Goal: Information Seeking & Learning: Find specific page/section

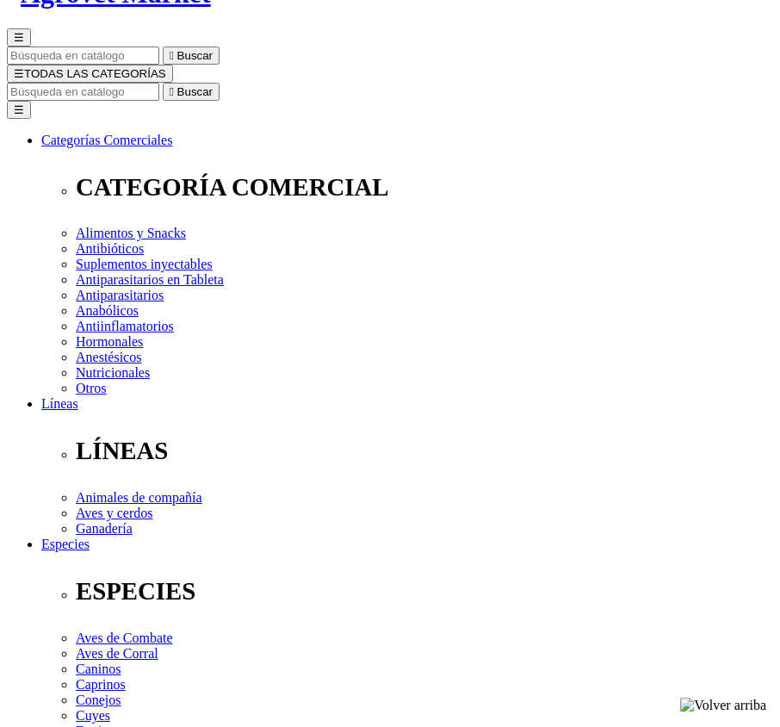
scroll to position [172, 0]
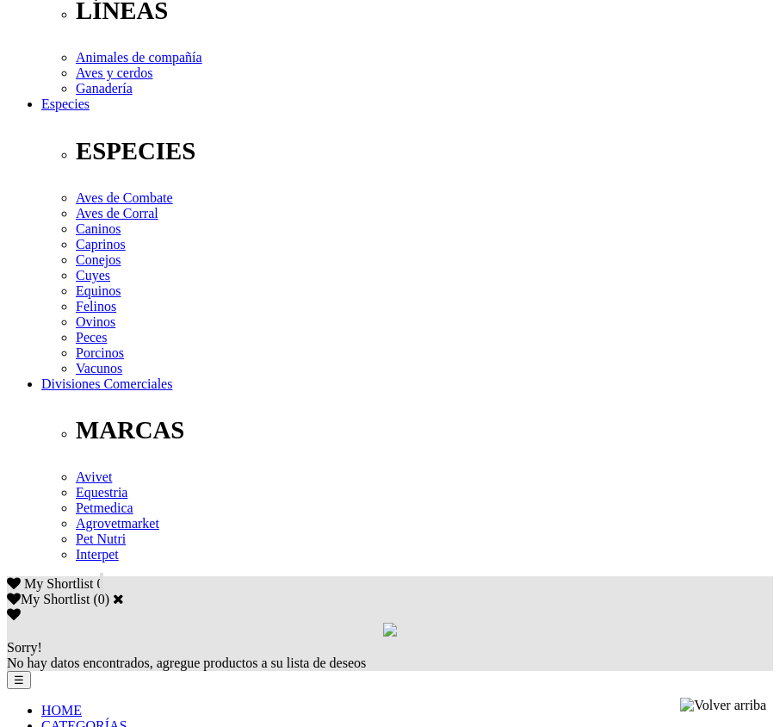
scroll to position [689, 0]
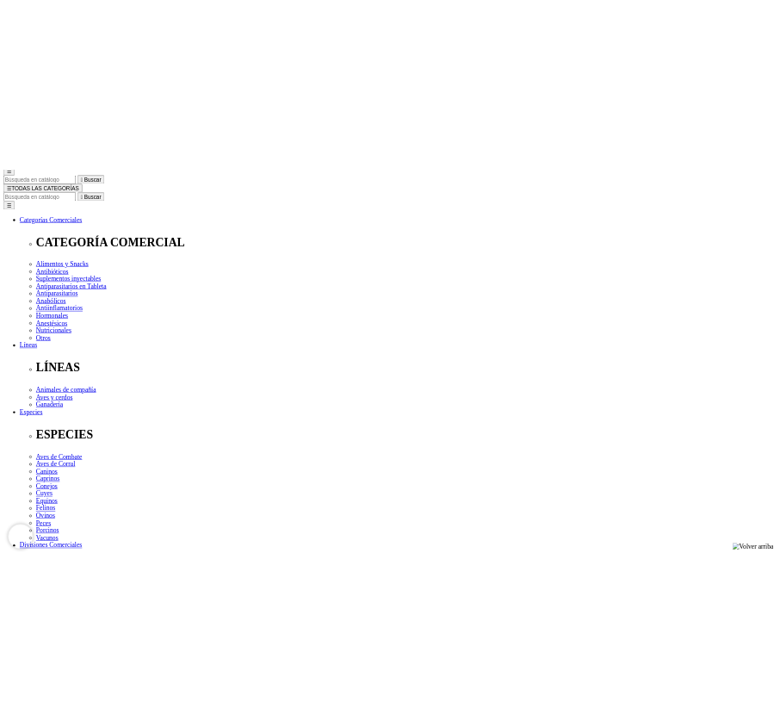
scroll to position [172, 0]
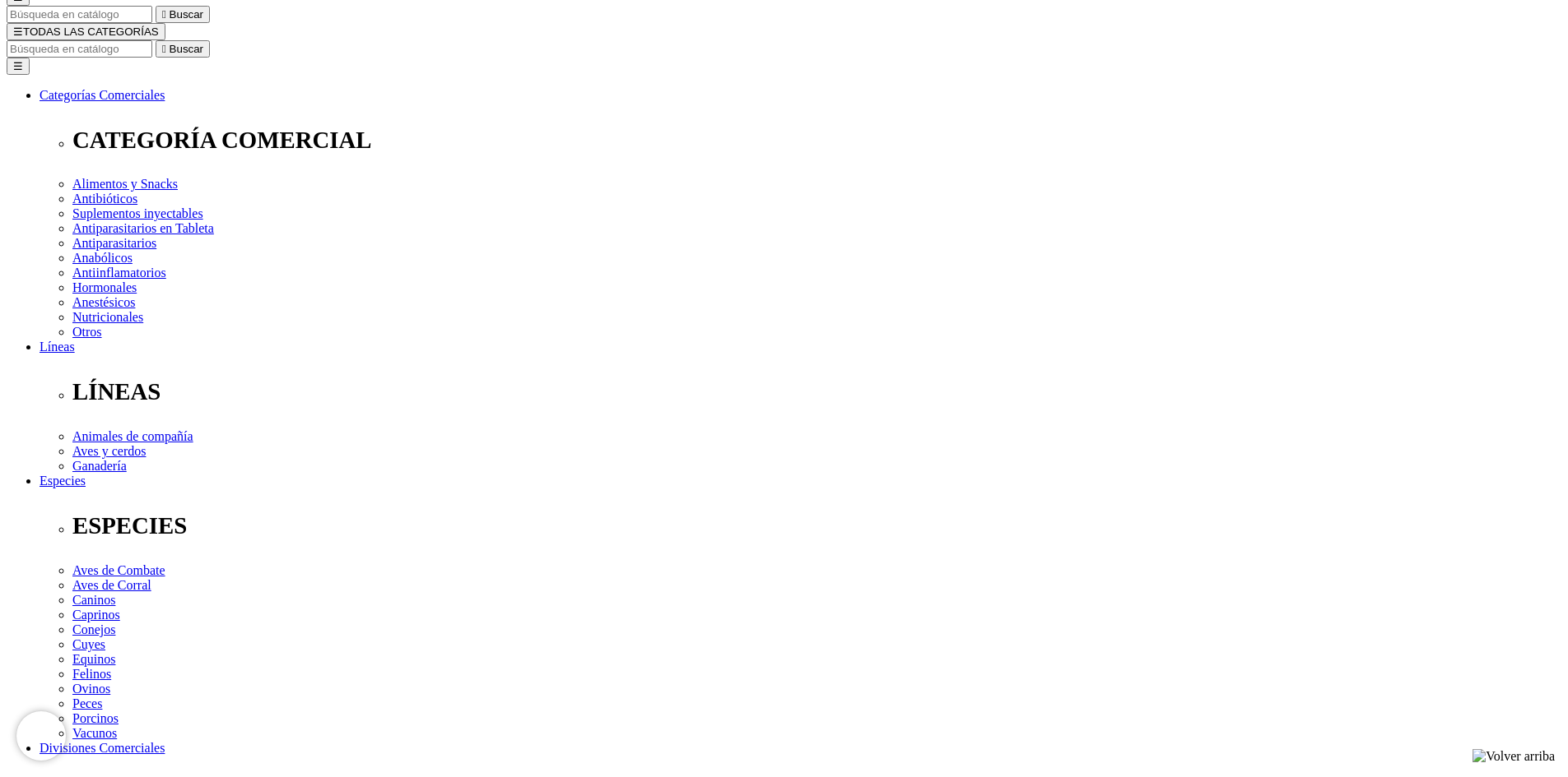
drag, startPoint x: 961, startPoint y: 363, endPoint x: 961, endPoint y: 352, distance: 11.0
select select "4"
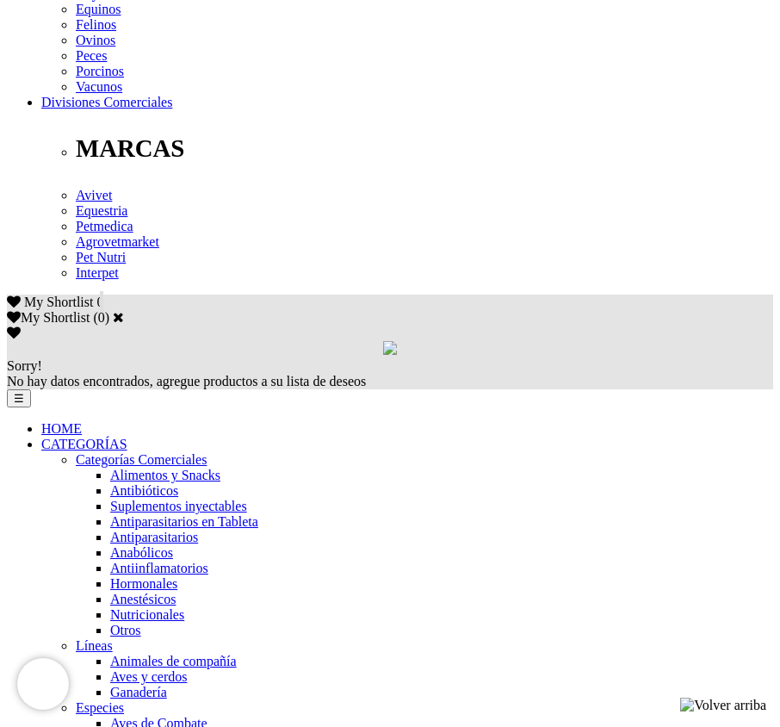
scroll to position [947, 0]
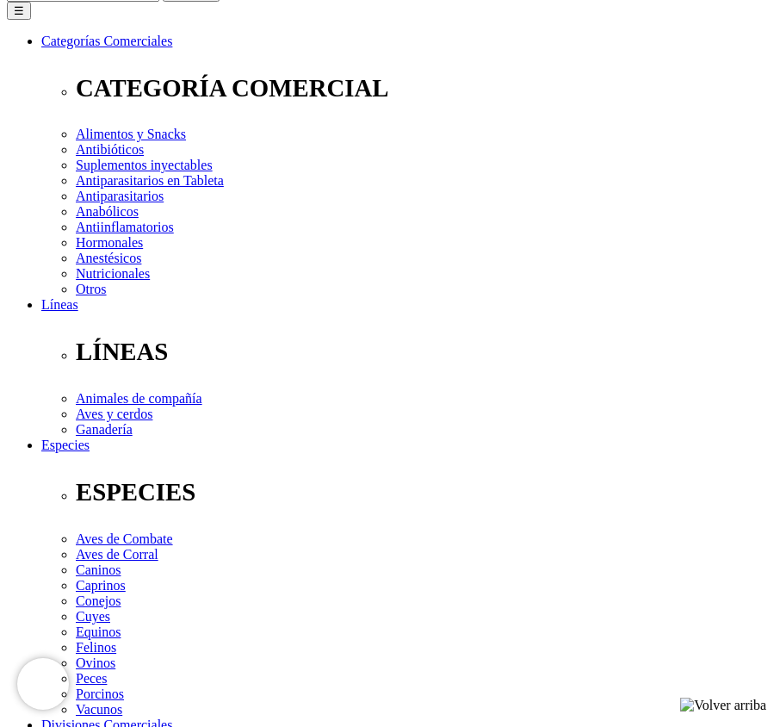
scroll to position [258, 0]
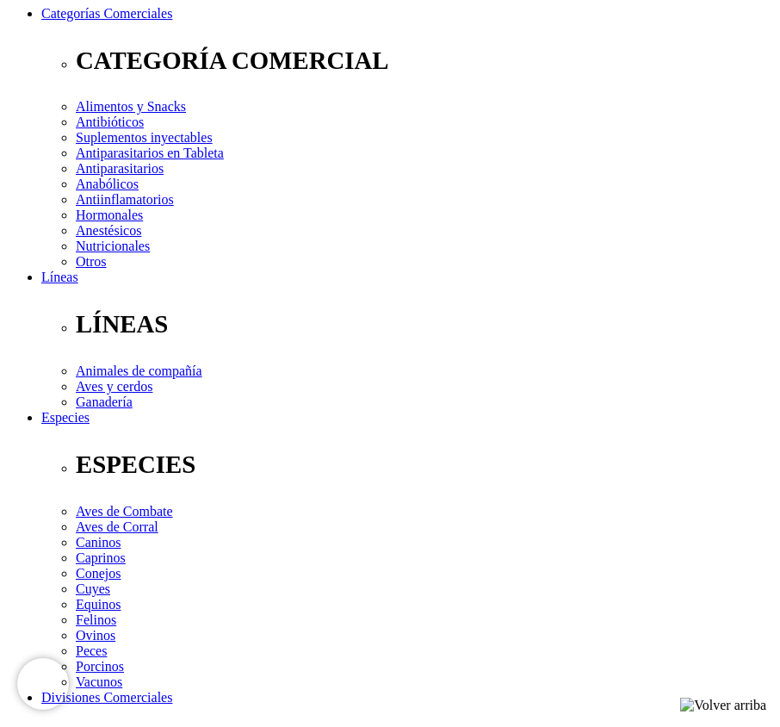
drag, startPoint x: 523, startPoint y: 389, endPoint x: 515, endPoint y: 405, distance: 18.5
select select "3"
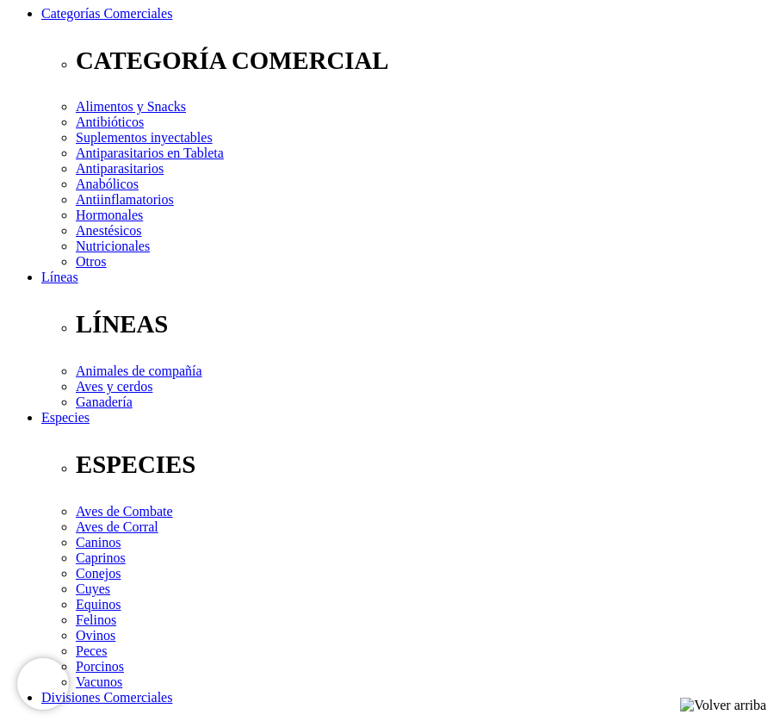
select select "4"
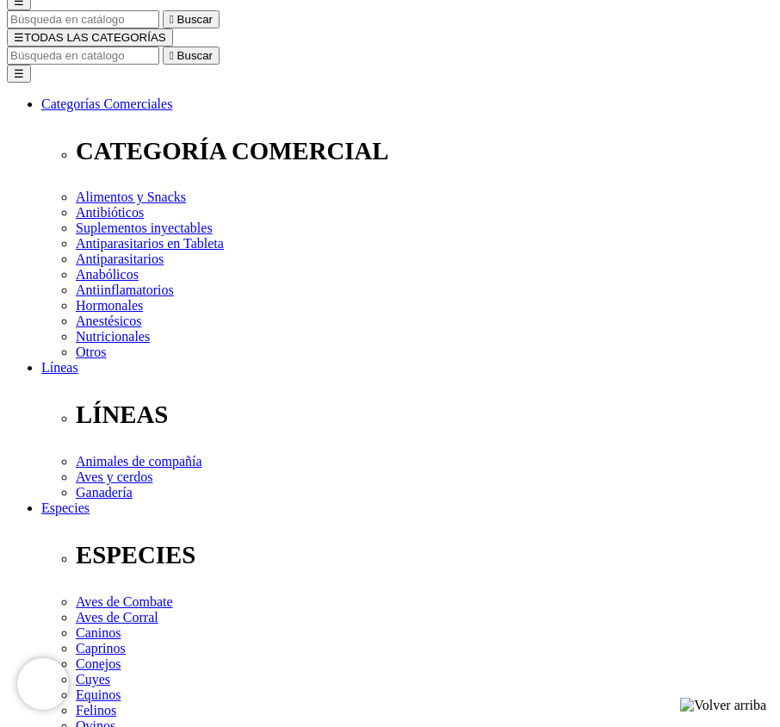
scroll to position [86, 0]
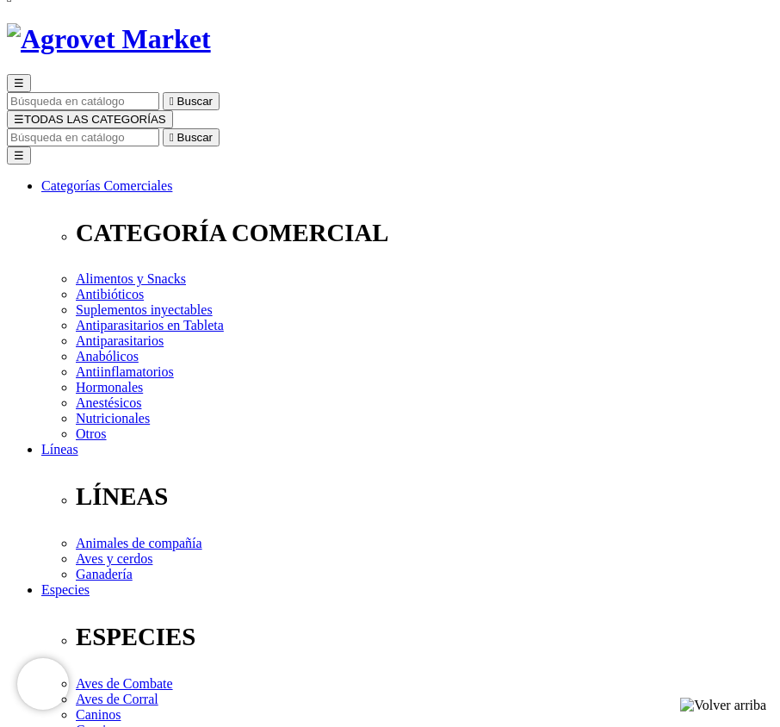
click at [33, 23] on div "☰  Buscar ☰ TODAS LAS CATEGORÍAS  Buscar Toggle navigation ☰ Categorías Comer…" at bounding box center [390, 589] width 766 height 1133
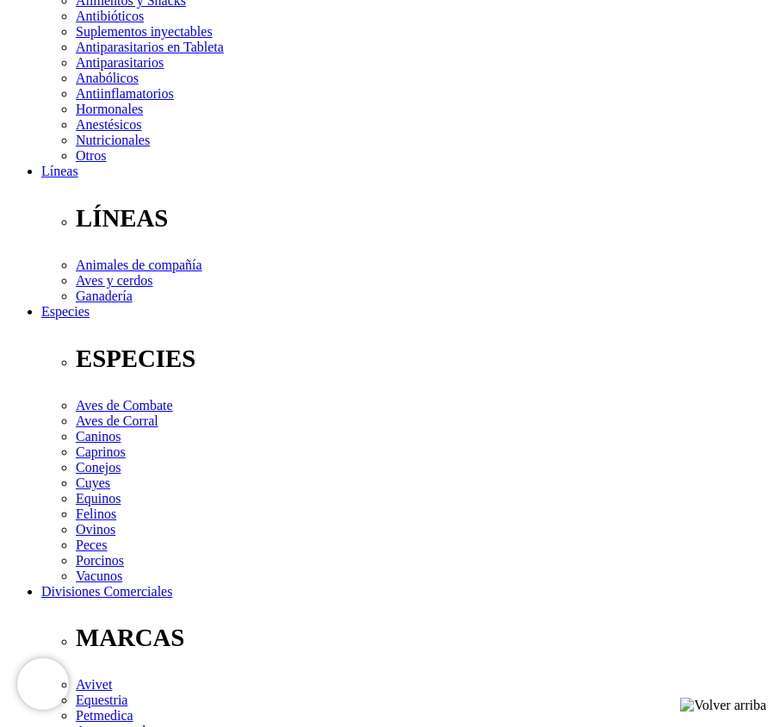
scroll to position [344, 0]
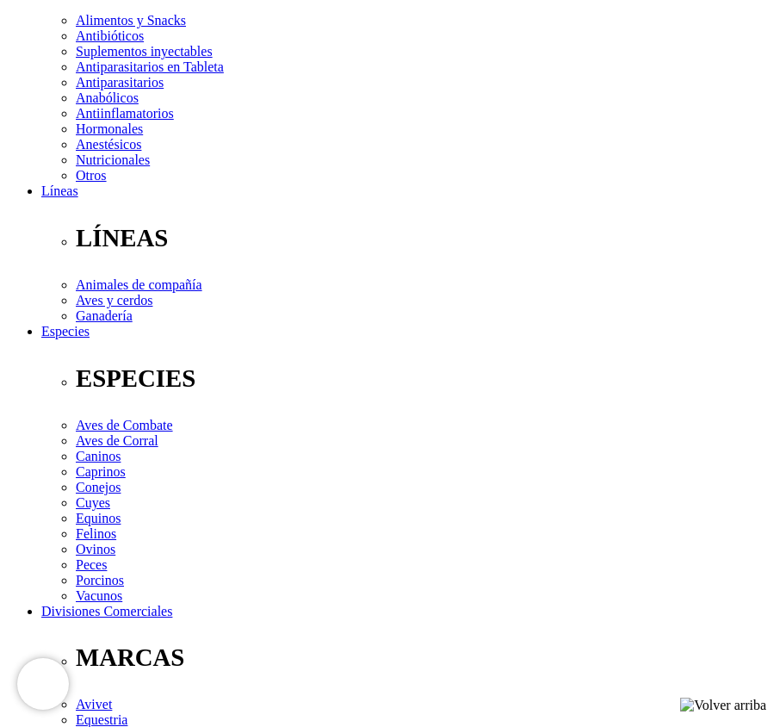
select select "3"
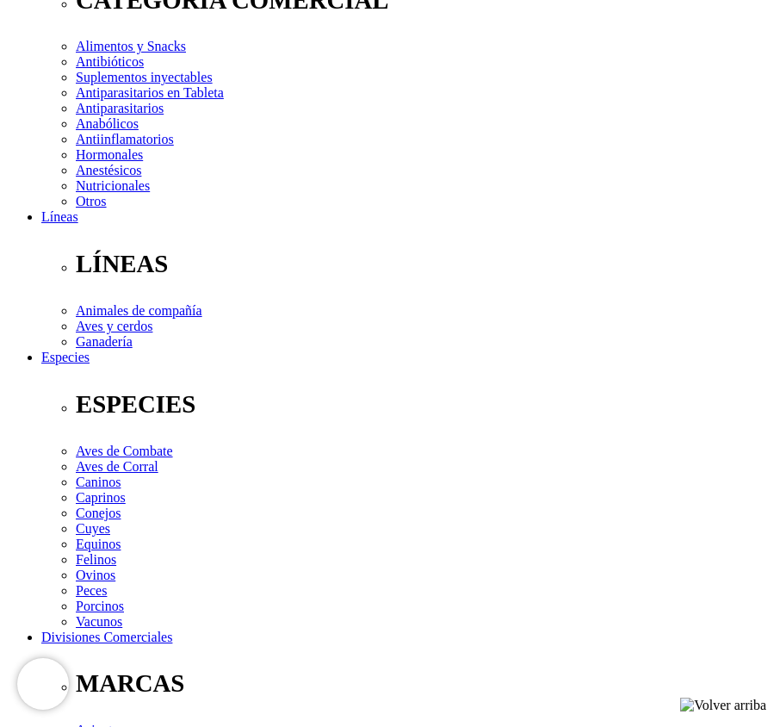
scroll to position [275, 0]
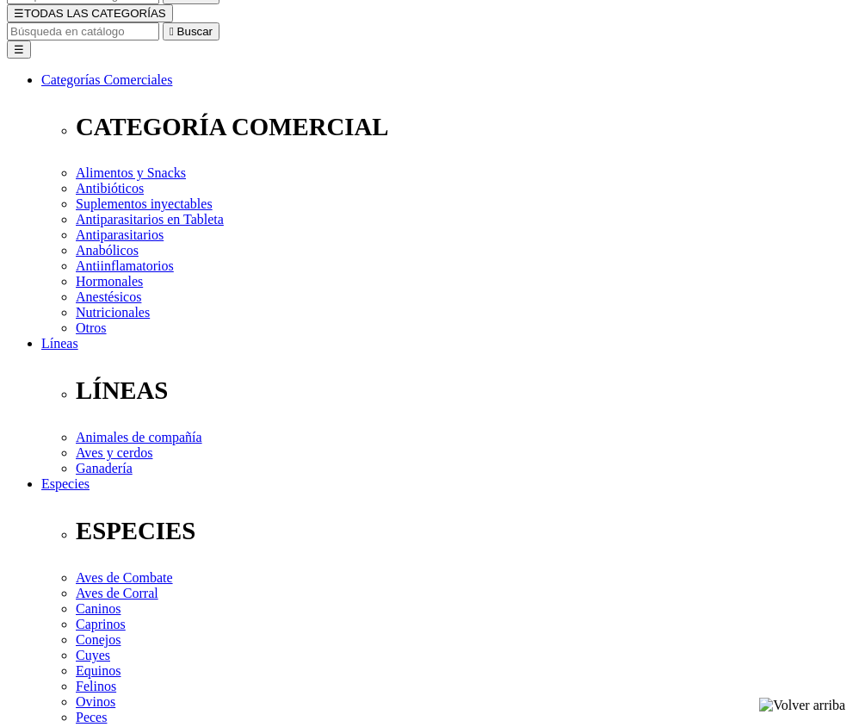
scroll to position [258, 0]
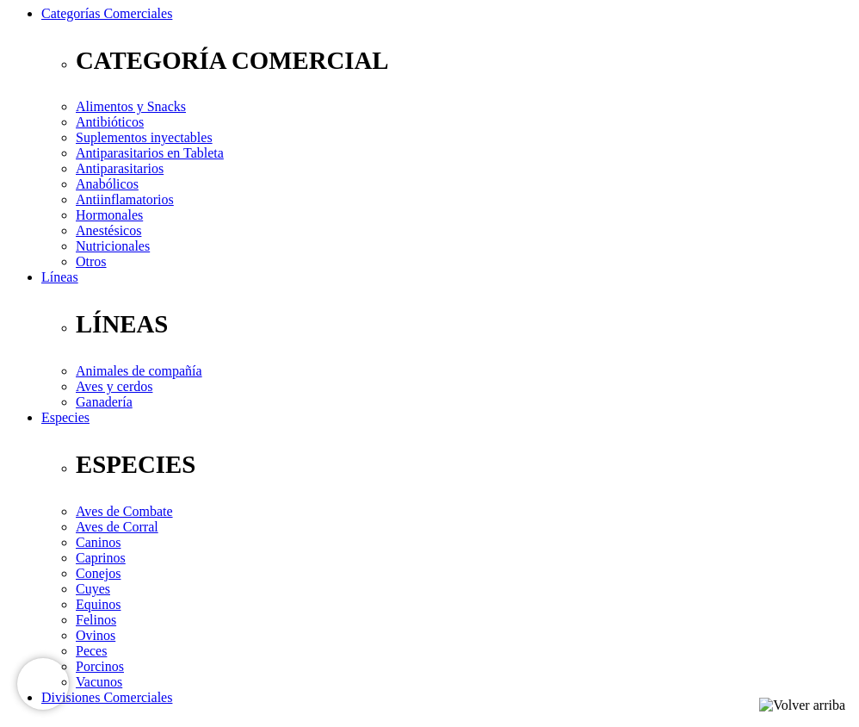
select select "3"
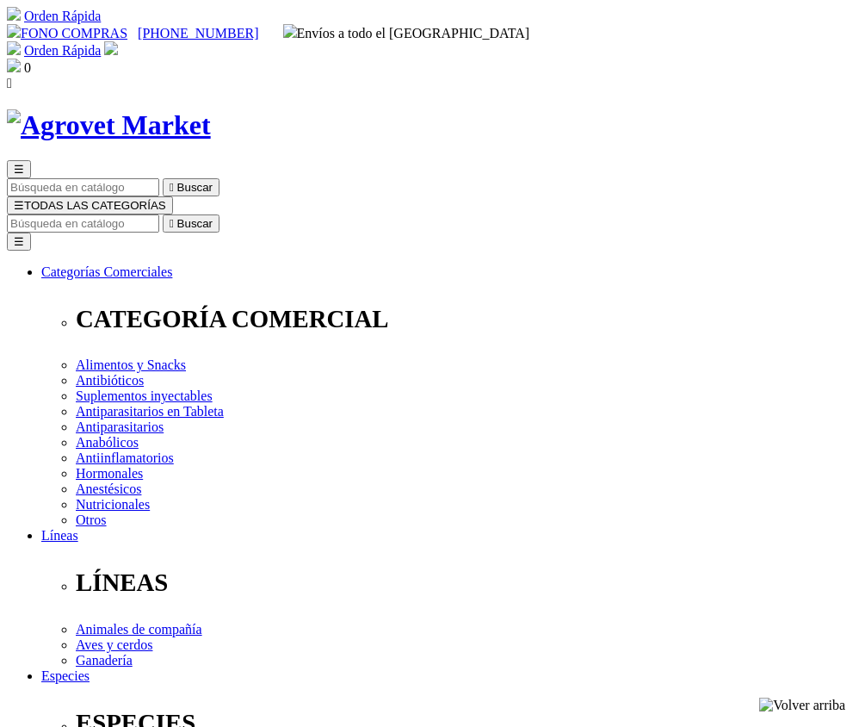
select select "3"
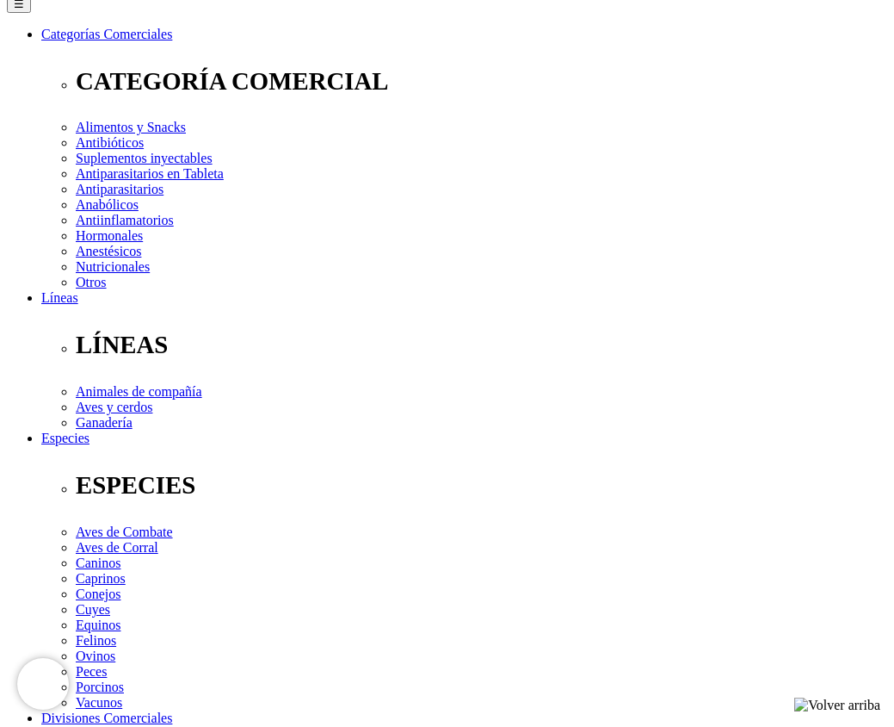
scroll to position [603, 0]
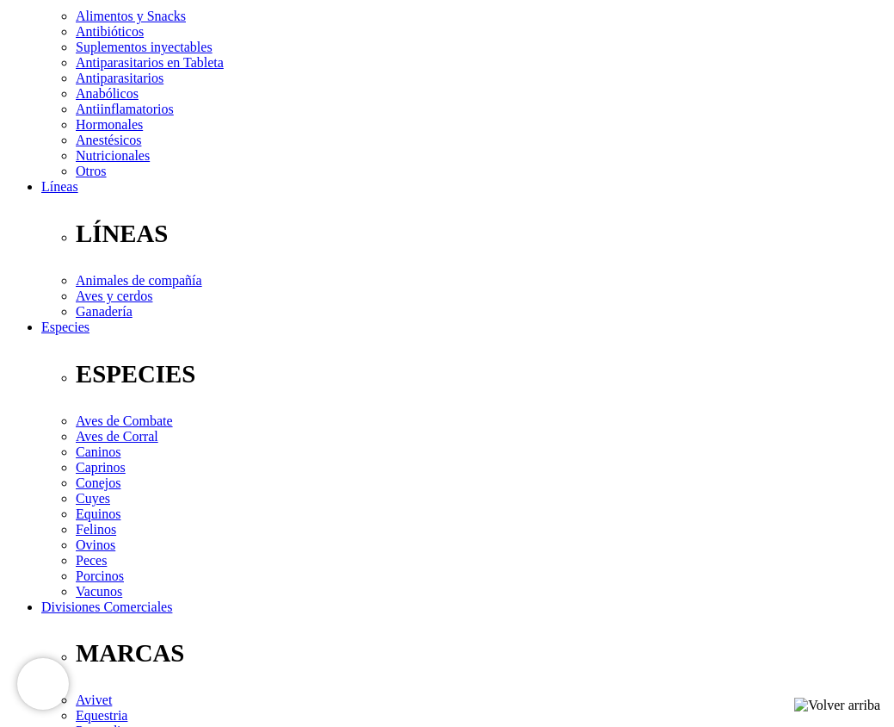
scroll to position [344, 0]
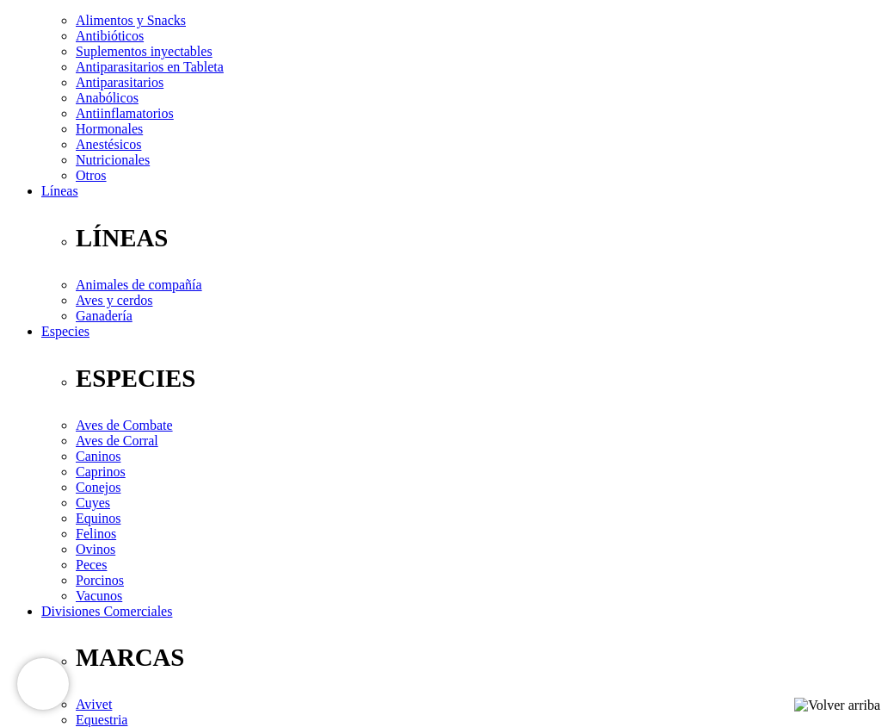
select select "3"
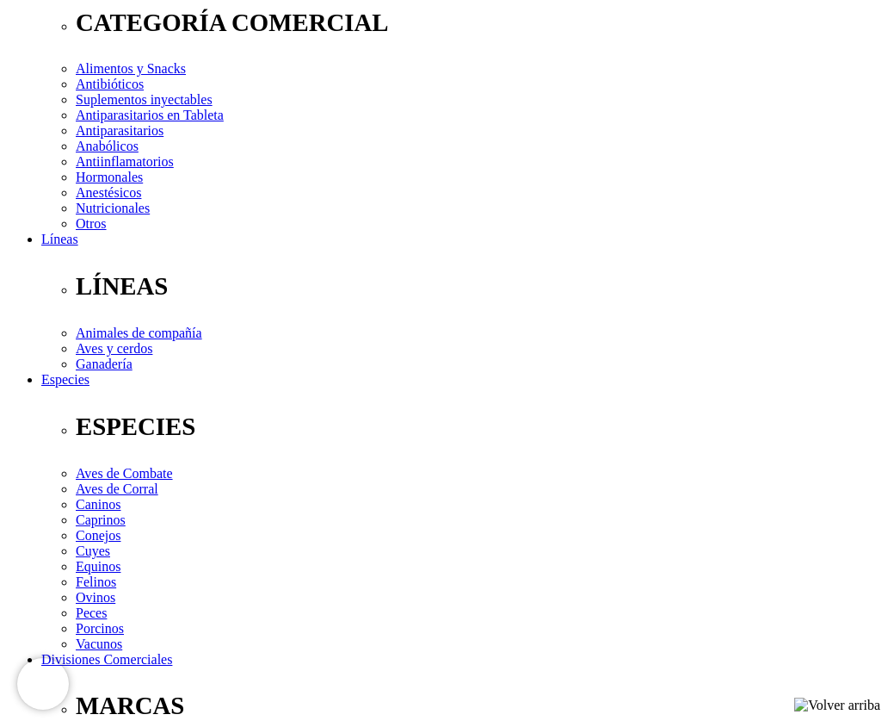
scroll to position [293, 0]
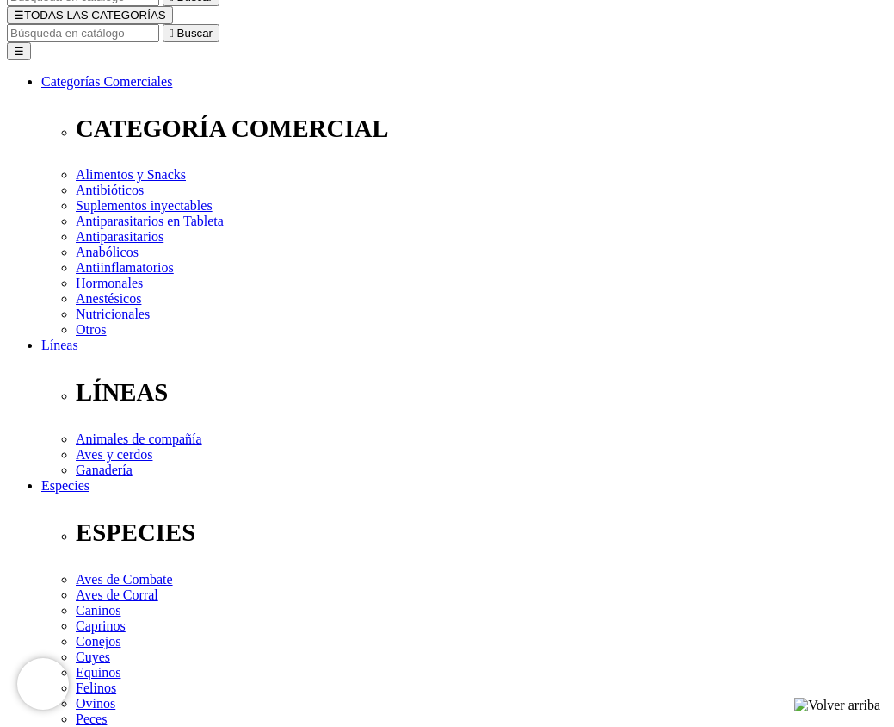
scroll to position [172, 0]
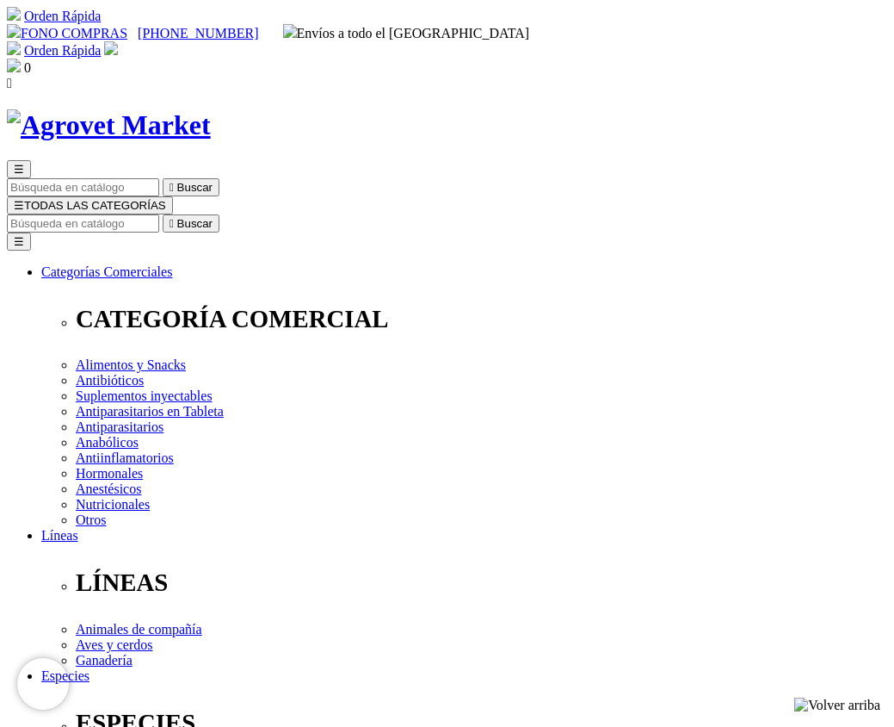
click at [159, 214] on input "Buscar" at bounding box center [83, 223] width 152 height 18
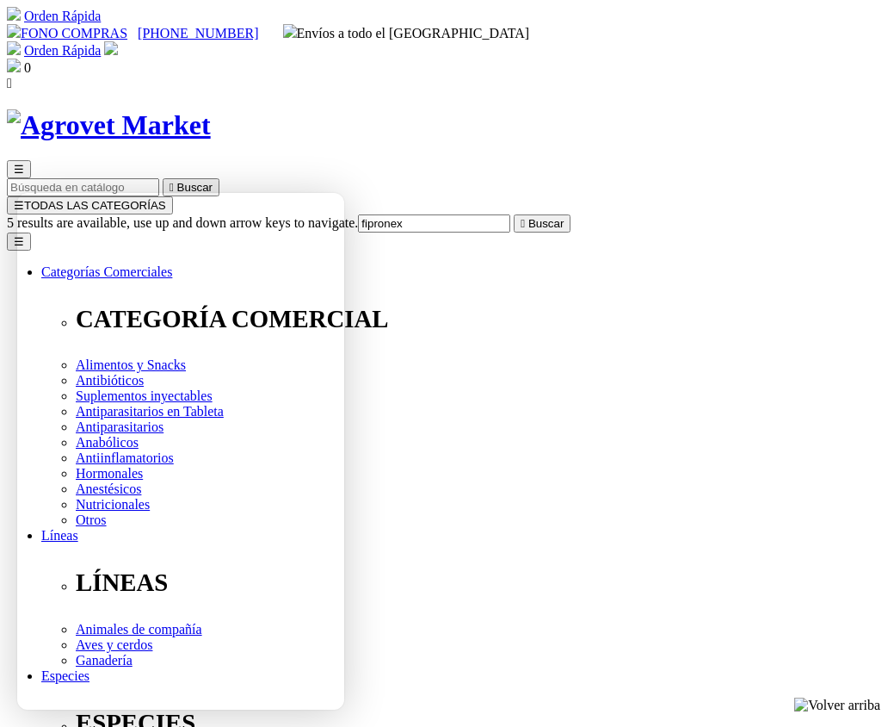
type input "fipronex"
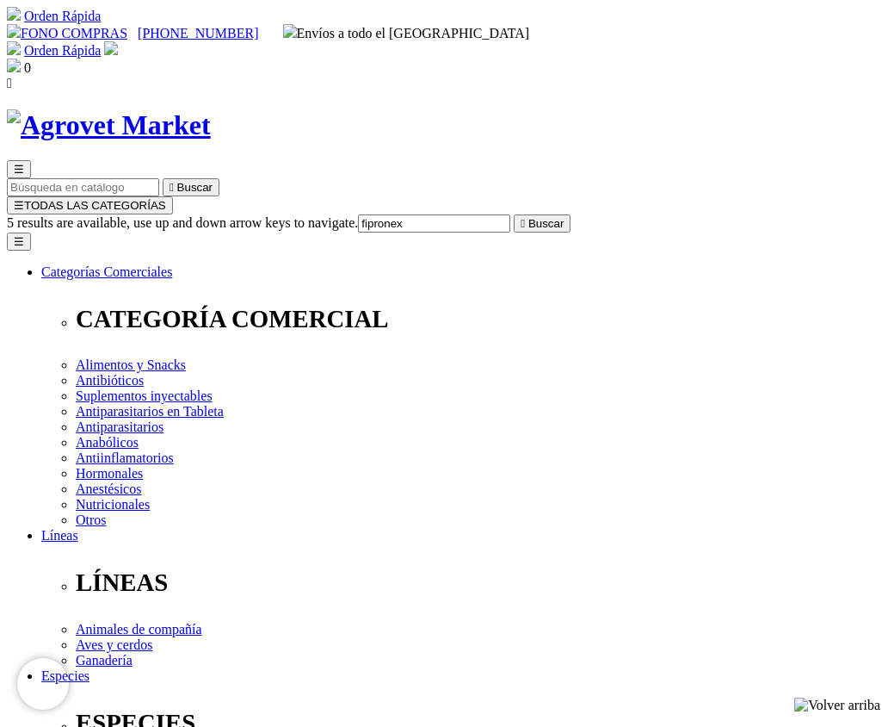
click at [510, 214] on input "fipronex" at bounding box center [434, 223] width 152 height 18
click at [525, 217] on icon "" at bounding box center [523, 223] width 4 height 13
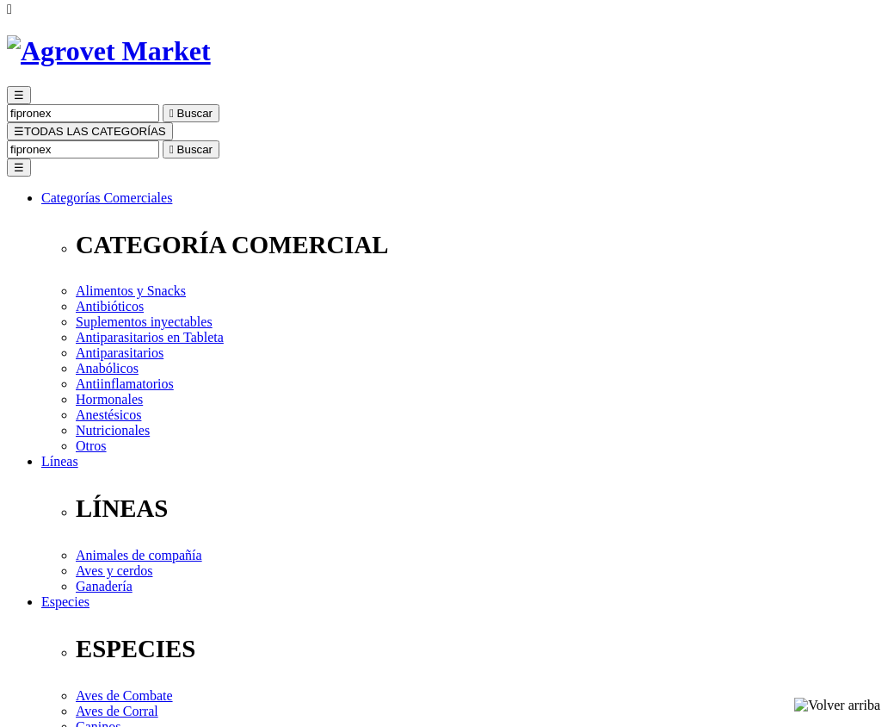
scroll to position [430, 0]
